Goal: Task Accomplishment & Management: Manage account settings

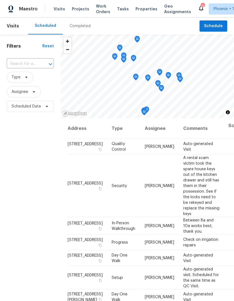
click at [28, 64] on input "text" at bounding box center [22, 64] width 31 height 9
type input "15240"
click at [28, 91] on li "15240 N 142nd Ave Unit 2102, Surprise, AZ 85379" at bounding box center [29, 86] width 47 height 9
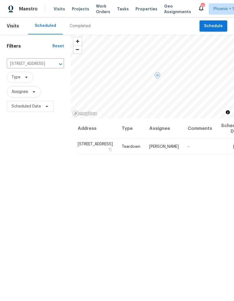
click at [0, 0] on icon at bounding box center [0, 0] width 0 height 0
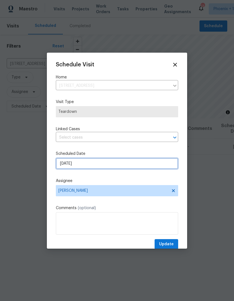
click at [101, 166] on input "9/29/2025" at bounding box center [117, 163] width 122 height 11
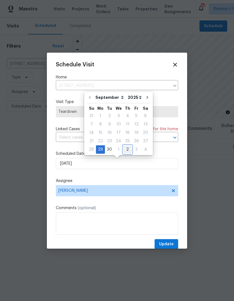
click at [127, 151] on div "2" at bounding box center [127, 150] width 9 height 8
type input "10/2/2025"
select select "9"
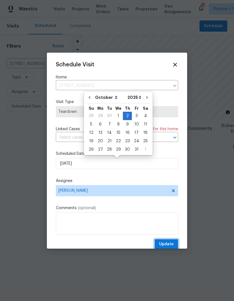
click at [167, 242] on span "Update" at bounding box center [166, 244] width 15 height 7
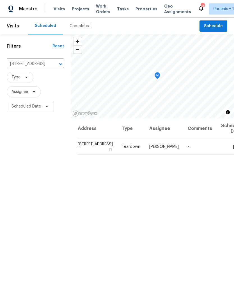
click at [50, 65] on icon "Clear" at bounding box center [53, 64] width 6 height 6
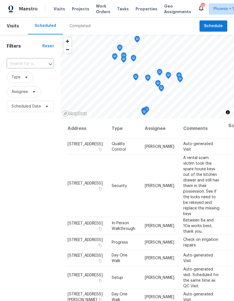
click at [27, 64] on input "text" at bounding box center [22, 64] width 31 height 9
type input "12644"
click at [41, 82] on li "12644 N 152nd Ave, Surprise, AZ 85379" at bounding box center [29, 76] width 47 height 9
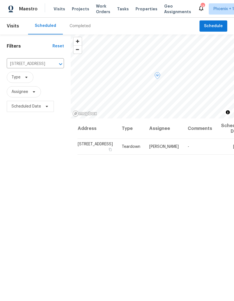
click at [0, 0] on icon at bounding box center [0, 0] width 0 height 0
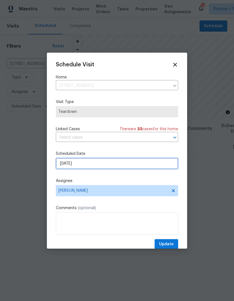
click at [85, 167] on input "9/29/2025" at bounding box center [117, 163] width 122 height 11
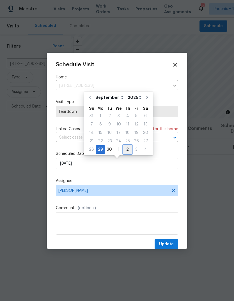
click at [126, 150] on div "2" at bounding box center [127, 150] width 9 height 8
type input "10/2/2025"
select select "9"
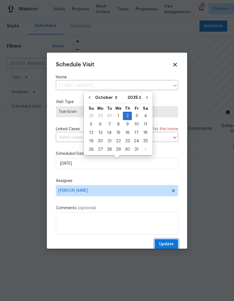
click at [168, 243] on span "Update" at bounding box center [166, 244] width 15 height 7
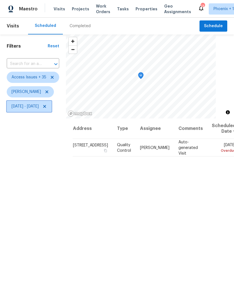
click at [39, 109] on span "[DATE] - [DATE]" at bounding box center [24, 107] width 27 height 6
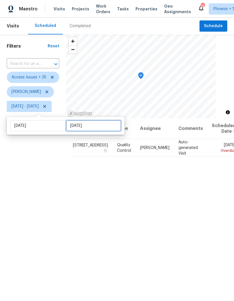
click at [101, 128] on input "[DATE]" at bounding box center [93, 125] width 55 height 11
select select "8"
select select "2025"
select select "9"
select select "2025"
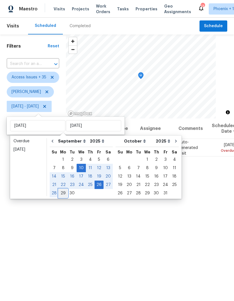
click at [63, 192] on div "29" at bounding box center [63, 193] width 9 height 8
type input "[DATE]"
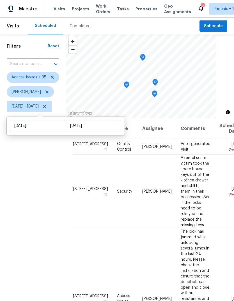
click at [26, 216] on div "Filters Reset ​ Access Issues + 35 [PERSON_NAME][DATE] - [DATE]" at bounding box center [33, 196] width 66 height 325
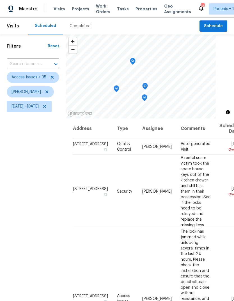
click at [135, 60] on icon "Map marker" at bounding box center [132, 61] width 5 height 6
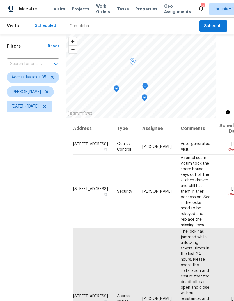
click at [147, 85] on icon "Map marker" at bounding box center [144, 86] width 5 height 6
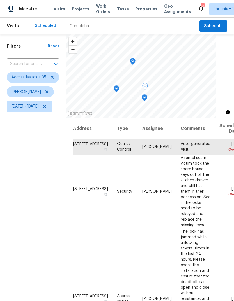
click at [147, 98] on icon "Map marker" at bounding box center [144, 97] width 6 height 7
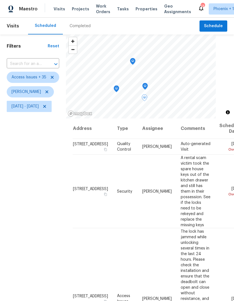
click at [119, 91] on icon "Map marker" at bounding box center [116, 89] width 5 height 6
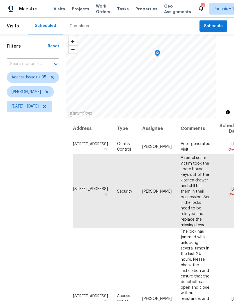
click at [160, 52] on icon "Map marker" at bounding box center [157, 53] width 5 height 6
